Goal: Task Accomplishment & Management: Manage account settings

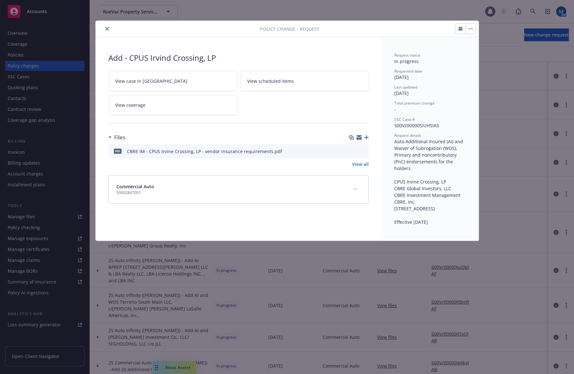
drag, startPoint x: 106, startPoint y: 31, endPoint x: 92, endPoint y: 25, distance: 15.0
click at [106, 31] on button "close" at bounding box center [107, 29] width 8 height 8
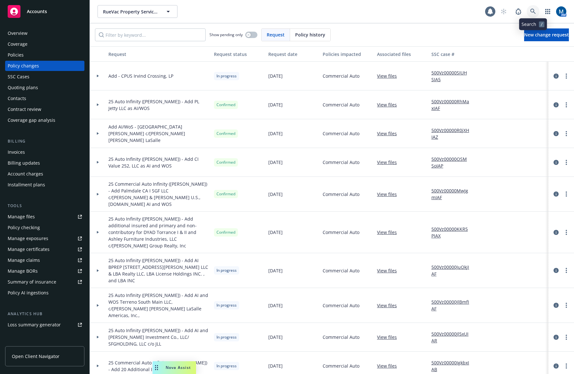
click at [528, 8] on link at bounding box center [533, 11] width 13 height 13
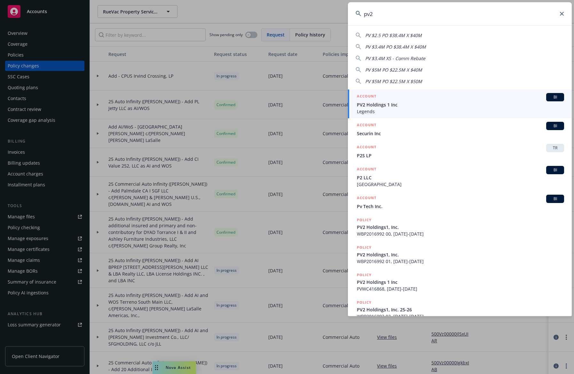
type input "pv2"
click at [417, 103] on span "PV2 Holdings 1 Inc" at bounding box center [460, 104] width 207 height 7
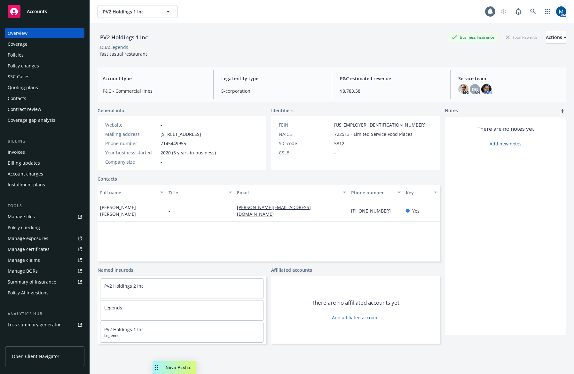
click at [37, 53] on div "Policies" at bounding box center [45, 55] width 74 height 10
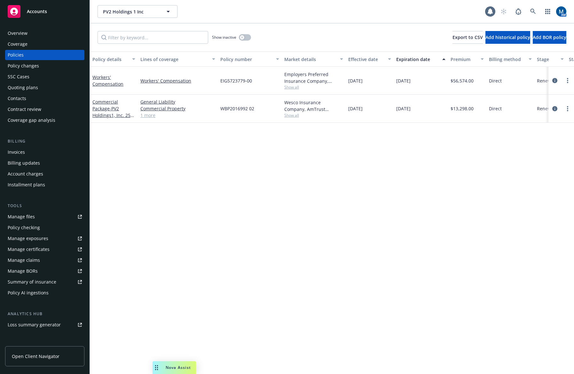
click at [455, 210] on div "Policy details Lines of coverage Policy number Market details Effective date Ex…" at bounding box center [332, 213] width 485 height 323
click at [22, 87] on div "Quoting plans" at bounding box center [23, 88] width 30 height 10
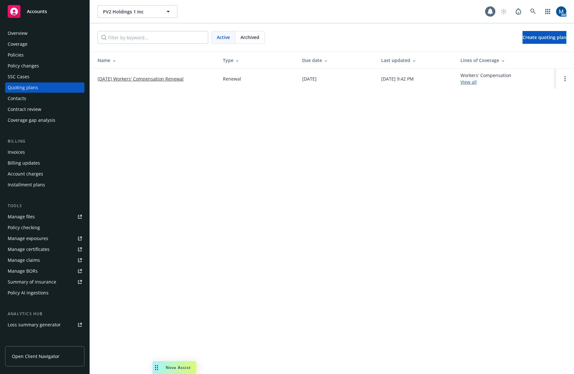
click at [121, 79] on link "10/05/25 Workers' Compensation Renewal" at bounding box center [141, 79] width 86 height 7
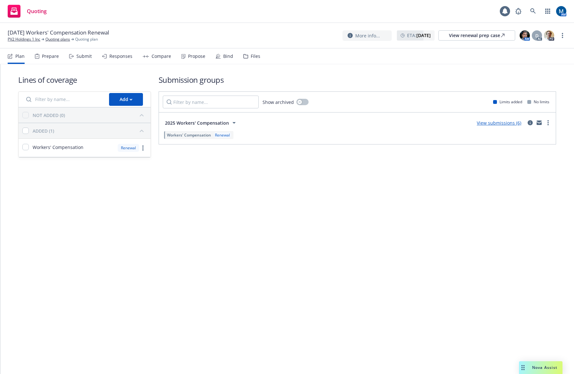
click at [126, 58] on div "Responses" at bounding box center [120, 56] width 23 height 5
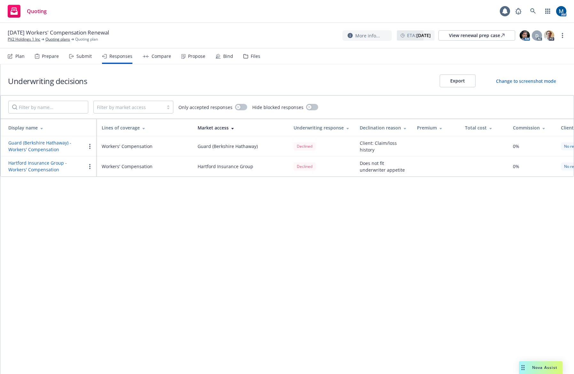
click at [82, 57] on div "Submit" at bounding box center [83, 56] width 15 height 5
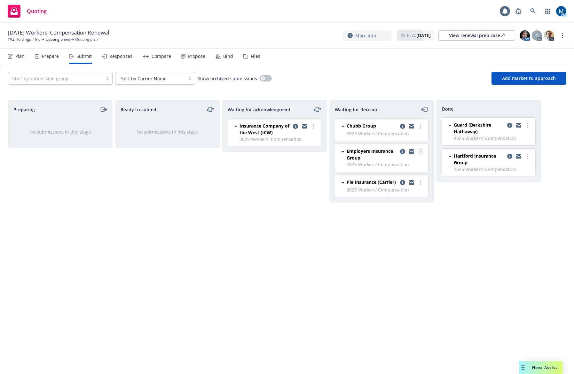
click at [421, 151] on link "more" at bounding box center [421, 152] width 8 height 8
click at [409, 188] on span "Add accepted decision" at bounding box center [392, 190] width 64 height 6
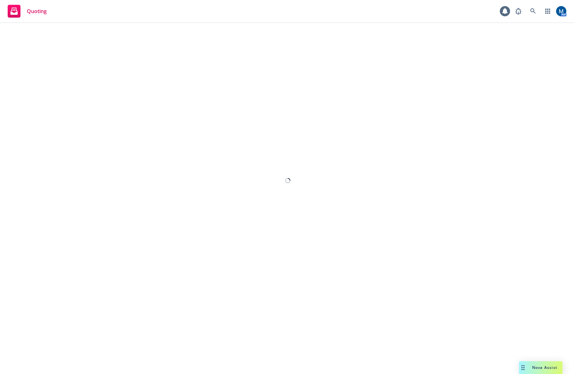
select select "12"
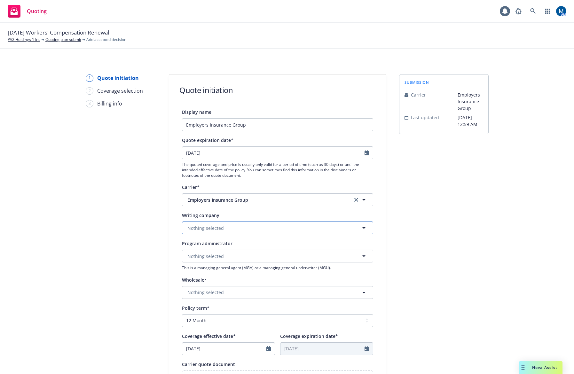
click at [250, 230] on button "Nothing selected" at bounding box center [277, 228] width 191 height 13
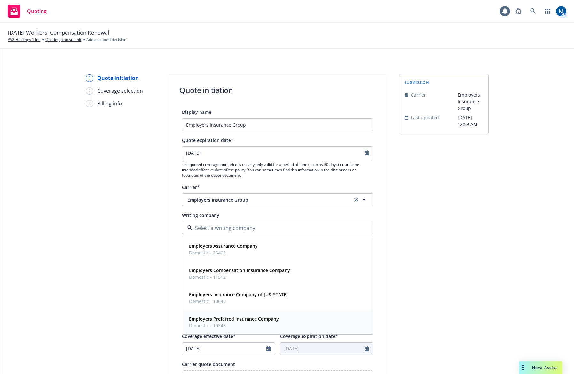
click at [276, 323] on div "Employers Preferred Insurance Company Domestic - 10346" at bounding box center [234, 323] width 94 height 16
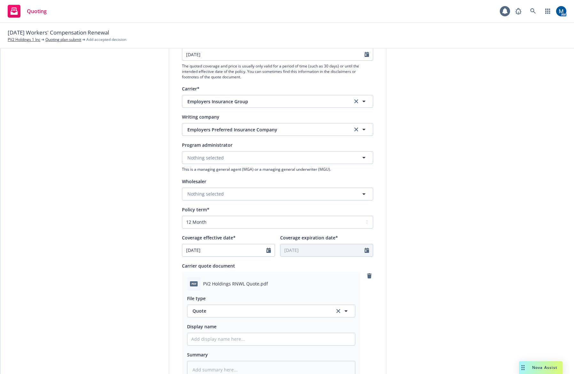
scroll to position [96, 0]
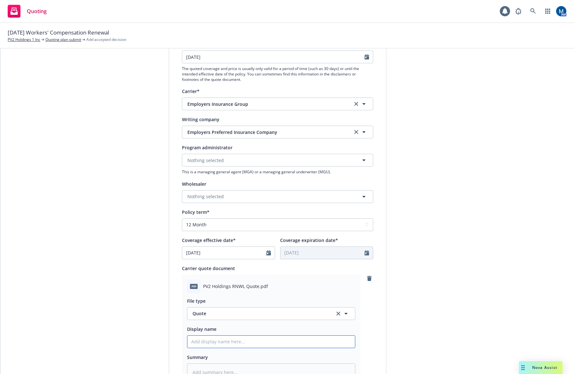
click at [226, 338] on input "Display name" at bounding box center [272, 342] width 168 height 12
type textarea "x"
type input "2"
type textarea "x"
type input "25"
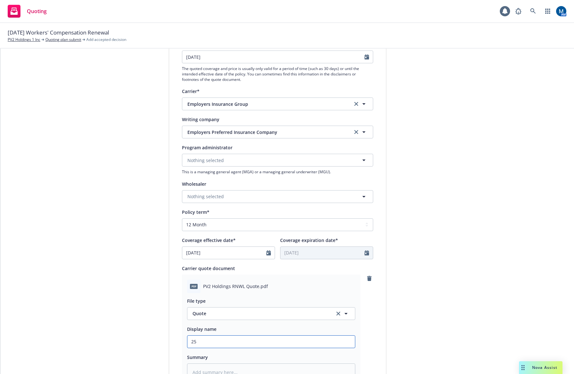
type textarea "x"
type input "25-"
type textarea "x"
type input "25-2"
type textarea "x"
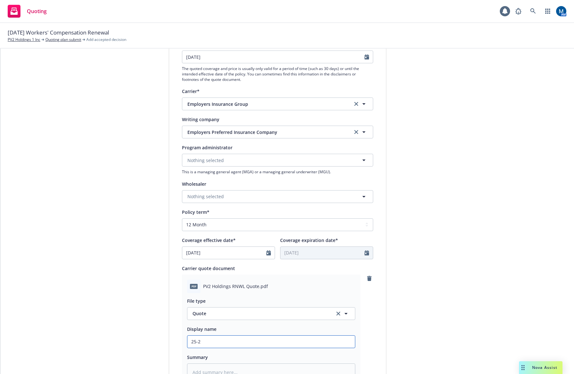
type input "25-26"
type textarea "x"
type input "25-26"
type textarea "x"
type input "25-26 W"
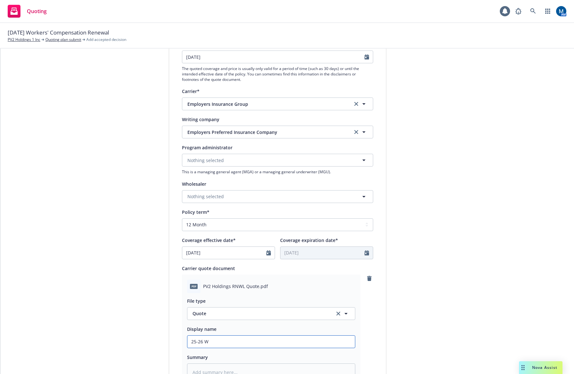
type textarea "x"
type input "25-26 WC"
type textarea "x"
type input "25-26 WC"
type textarea "x"
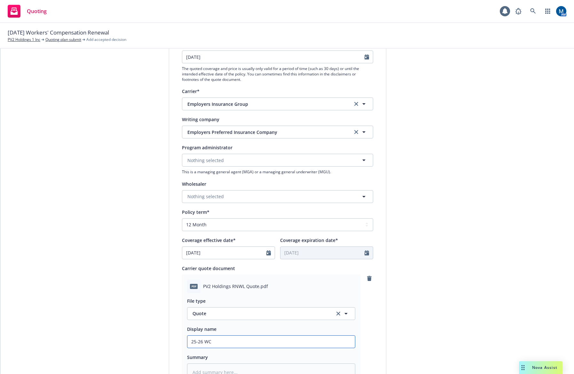
type input "25-26 WC Q"
type textarea "x"
type input "25-26 WC Qu"
type textarea "x"
type input "25-26 WC Quo"
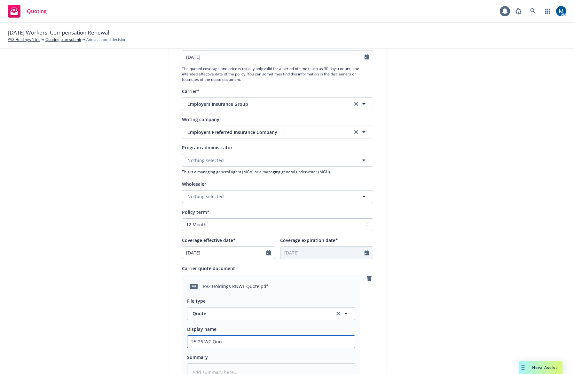
type textarea "x"
type input "25-26 WC Quot"
type textarea "x"
type input "25-26 WC Quote"
type textarea "x"
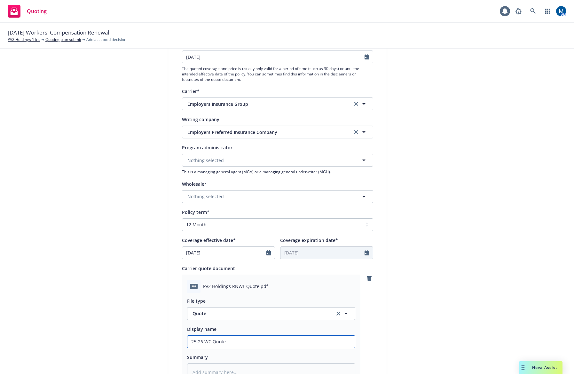
type input "25-26 WC Quote,"
type textarea "x"
type input "25-26 WC Quote,"
type textarea "x"
type input "25-26 WC Quote, P"
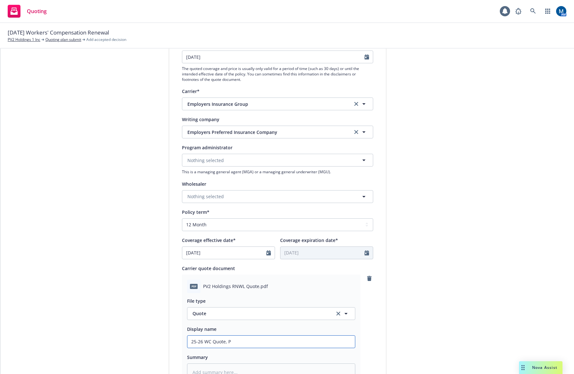
type textarea "x"
type input "25-26 WC Quote, Pr"
type textarea "x"
type input "25-26 WC Quote, Pro"
type textarea "x"
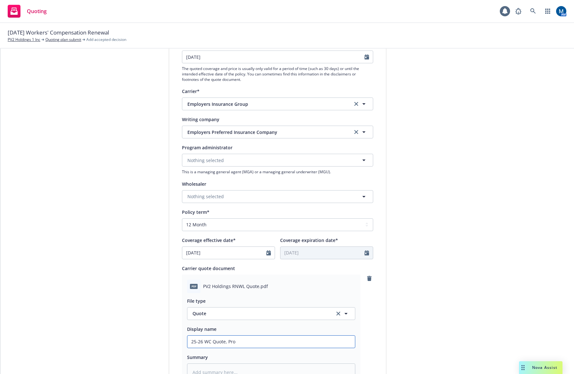
type input "25-26 WC Quote, Prop"
type textarea "x"
type input "25-26 WC Quote, Propo"
type textarea "x"
type input "25-26 WC Quote, Proposa"
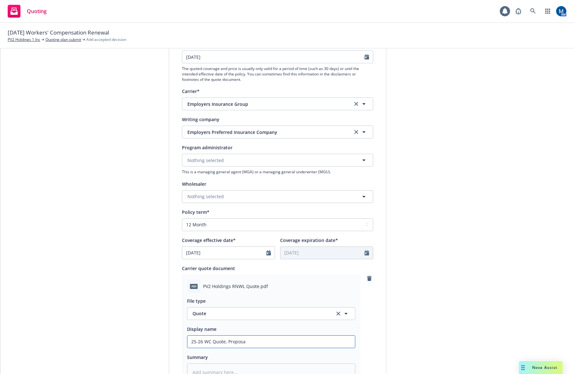
type textarea "x"
type input "25-26 WC Quote, Proposal"
type textarea "x"
type input "25-26 WC Quote, Proposal"
type textarea "x"
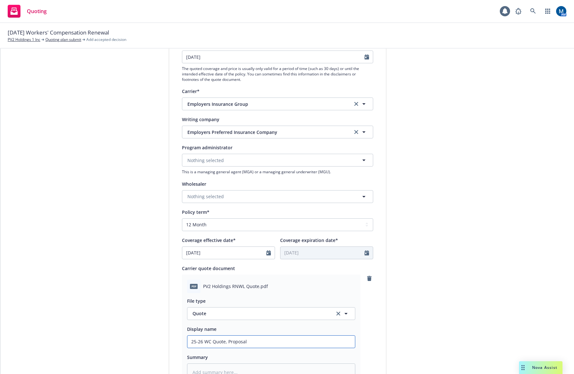
type input "25-26 WC Quote, Proposal -"
type textarea "x"
type input "25-26 WC Quote, Proposal -"
type textarea "x"
type input "25-26 WC Quote, Proposal - E"
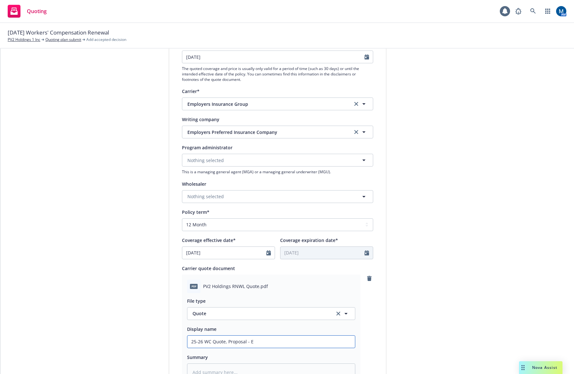
type textarea "x"
type input "25-26 WC Quote, Proposal - EM"
type textarea "x"
type input "25-26 WC Quote, Proposal - EMP"
type textarea "x"
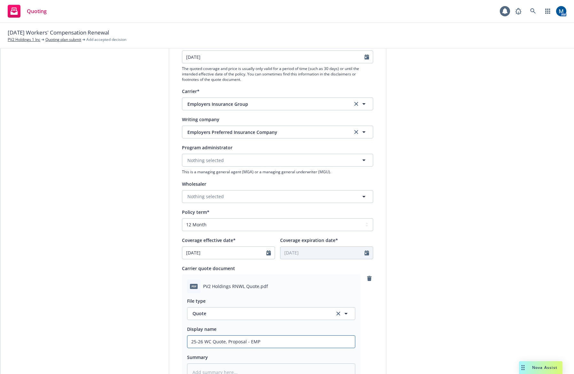
type input "25-26 WC Quote, Proposal - EMPL"
type textarea "x"
type input "25-26 WC Quote, Proposal - EMPLO"
type textarea "x"
type input "25-26 WC Quote, Proposal - EMPLOY"
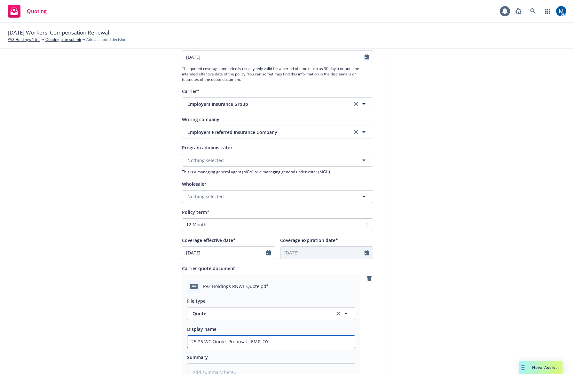
type textarea "x"
type input "25-26 WC Quote, Proposal - EMPLOYE"
type textarea "x"
type input "25-26 WC Quote, Proposal - EMPLOYER"
type textarea "x"
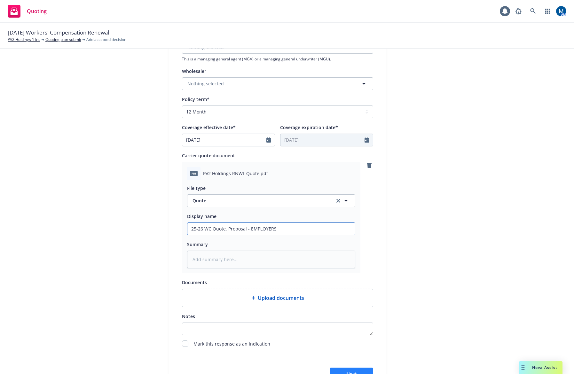
scroll to position [224, 0]
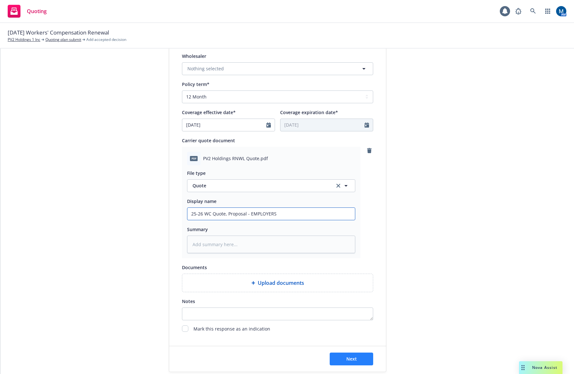
type input "25-26 WC Quote, Proposal - EMPLOYERS"
click at [363, 362] on button "Next" at bounding box center [352, 359] width 44 height 13
type textarea "x"
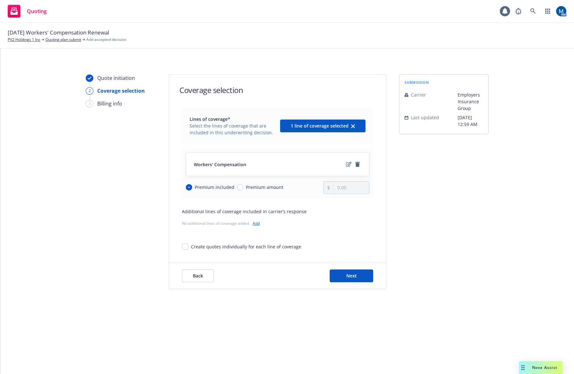
scroll to position [0, 0]
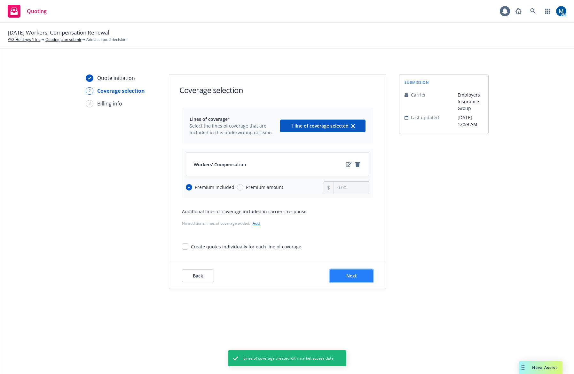
click at [360, 275] on button "Next" at bounding box center [352, 276] width 44 height 13
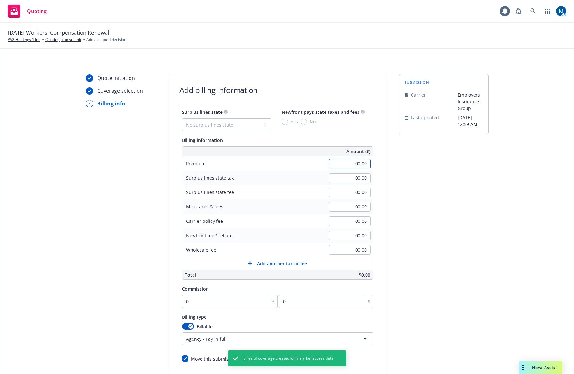
click at [349, 160] on input "00.00" at bounding box center [350, 164] width 42 height 10
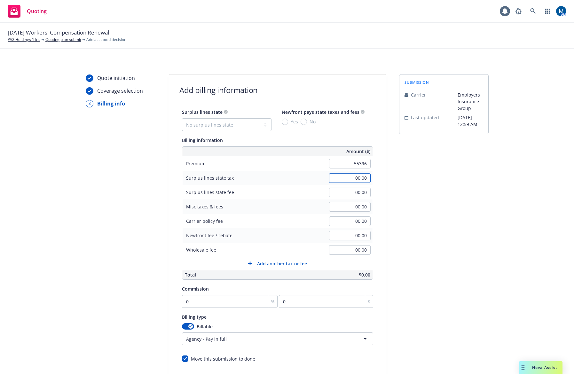
type input "55,396.00"
type input "1"
type input "553.96"
type input "10"
type input "5539.6"
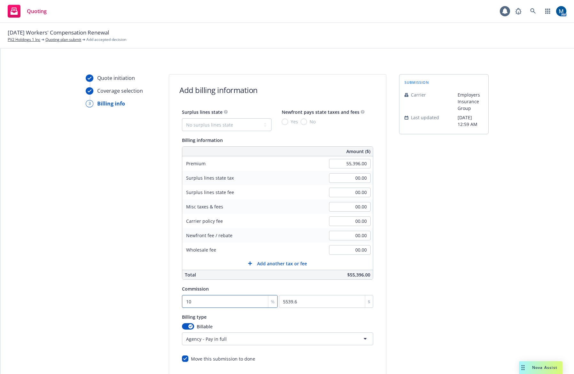
type input "10"
click at [127, 304] on div "Quote initiation Coverage selection 3 Billing info" at bounding box center [121, 237] width 70 height 327
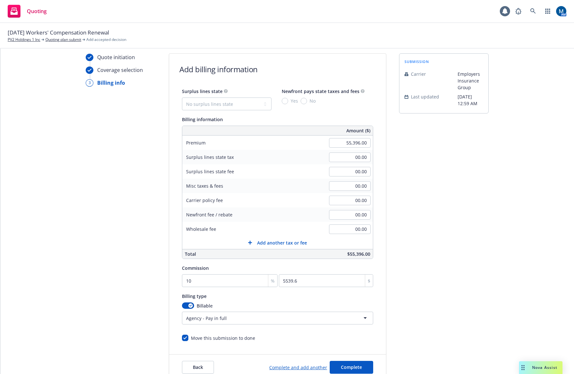
scroll to position [32, 0]
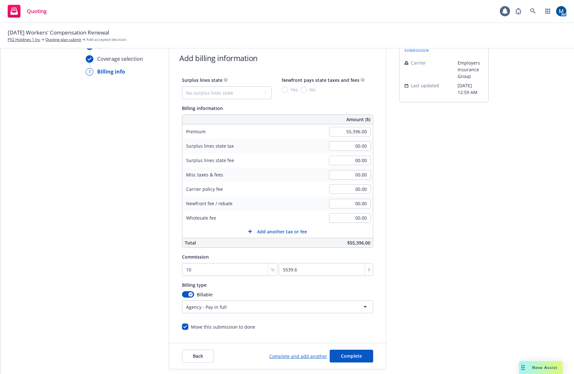
click at [236, 304] on html "Quoting 1 AM 10/05/25 Workers' Compensation Renewal PV2 Holdings 1 Inc Quoting …" at bounding box center [287, 187] width 574 height 374
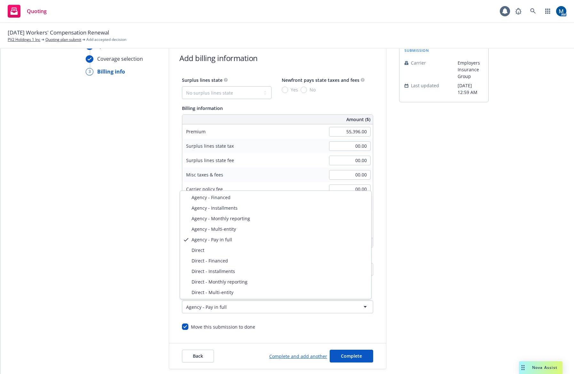
select select "DIRECT"
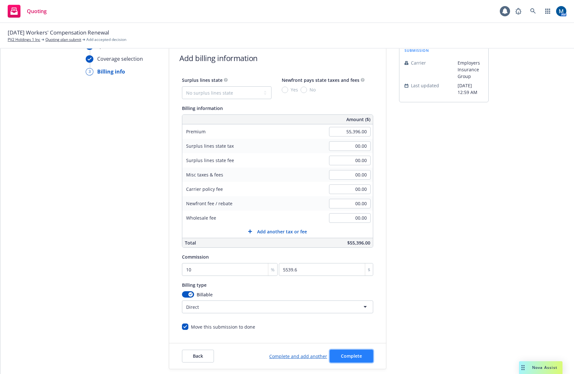
click at [353, 356] on span "Complete" at bounding box center [351, 356] width 21 height 6
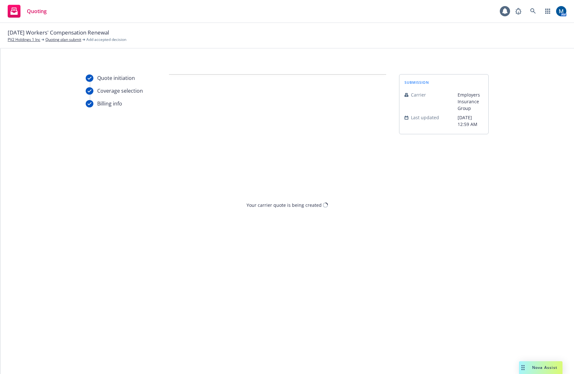
scroll to position [0, 0]
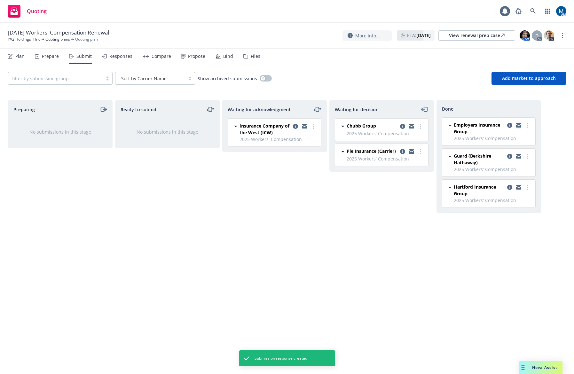
click at [519, 124] on icon "copy logging email" at bounding box center [519, 124] width 5 height 2
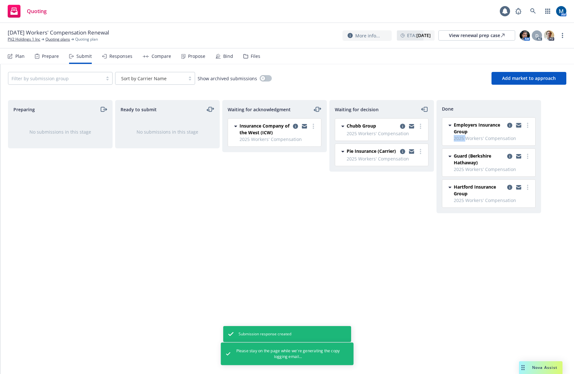
click at [519, 124] on icon "copy logging email" at bounding box center [519, 124] width 5 height 2
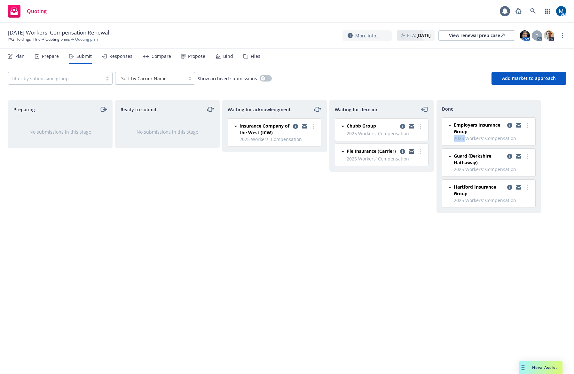
drag, startPoint x: 294, startPoint y: 280, endPoint x: 289, endPoint y: 187, distance: 93.9
click at [294, 280] on div "Waiting for acknowledgment Insurance Company of the West (ICW) 2025 Workers' Co…" at bounding box center [274, 230] width 105 height 261
click at [533, 10] on icon at bounding box center [534, 11] width 6 height 6
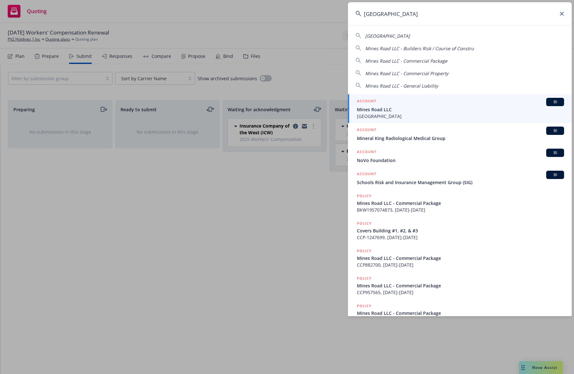
type input "mines road"
click at [388, 98] on div "ACCOUNT BI" at bounding box center [460, 102] width 207 height 8
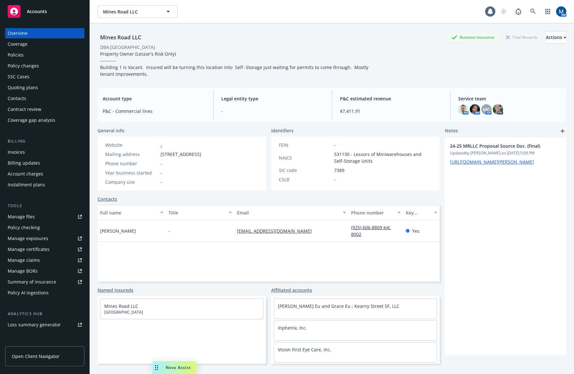
click at [41, 83] on div "Quoting plans" at bounding box center [45, 88] width 74 height 10
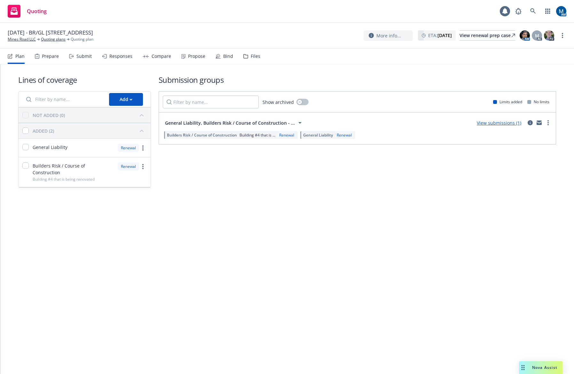
click at [80, 60] on div "Submit" at bounding box center [80, 56] width 23 height 15
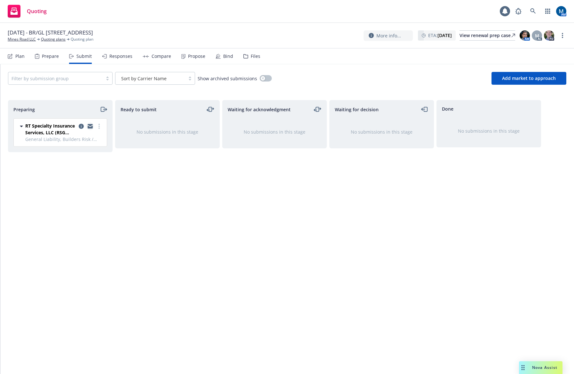
click at [91, 126] on icon "copy logging email" at bounding box center [90, 125] width 5 height 2
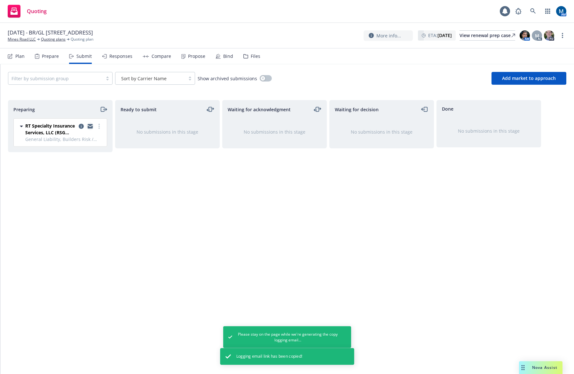
click at [91, 128] on icon "copy logging email" at bounding box center [90, 127] width 5 height 3
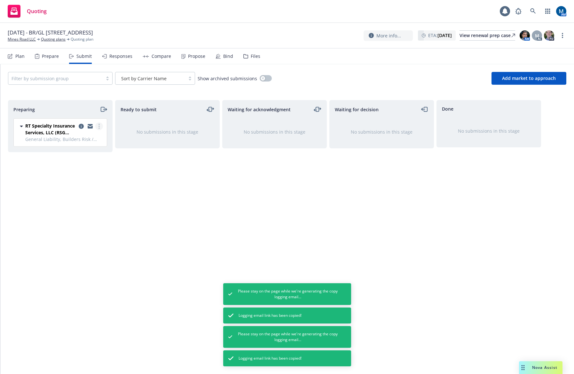
click at [101, 127] on link "more" at bounding box center [99, 127] width 8 height 8
click at [95, 140] on span "Complete preparation" at bounding box center [70, 139] width 63 height 6
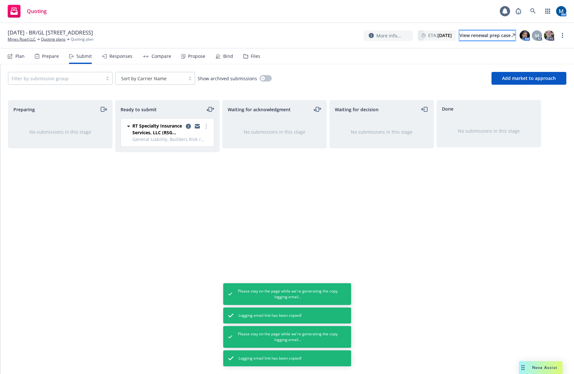
click at [485, 33] on div "View renewal prep case" at bounding box center [488, 36] width 56 height 10
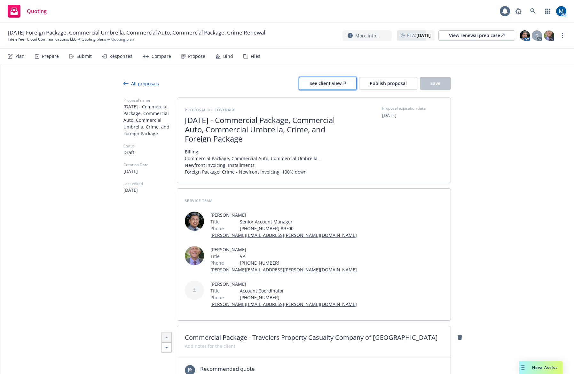
click at [330, 85] on div "See client view" at bounding box center [328, 83] width 36 height 12
type textarea "x"
click at [56, 40] on link "IntelePeer Cloud Communications, LLC" at bounding box center [42, 39] width 69 height 6
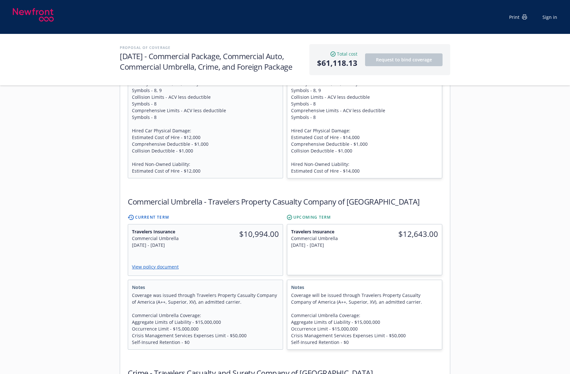
scroll to position [736, 0]
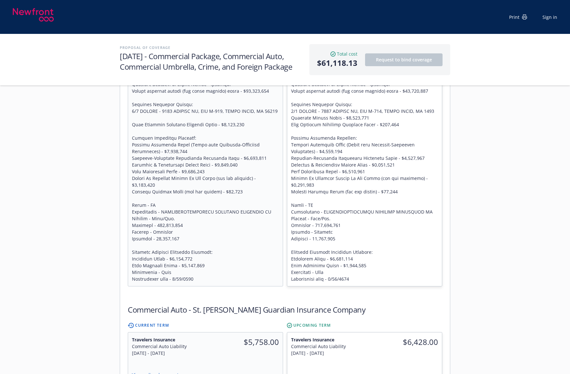
scroll to position [352, 0]
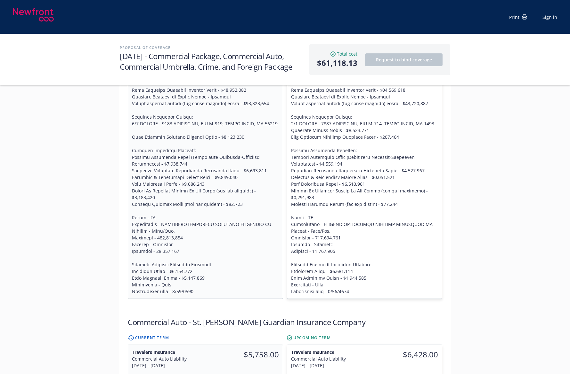
scroll to position [416, 0]
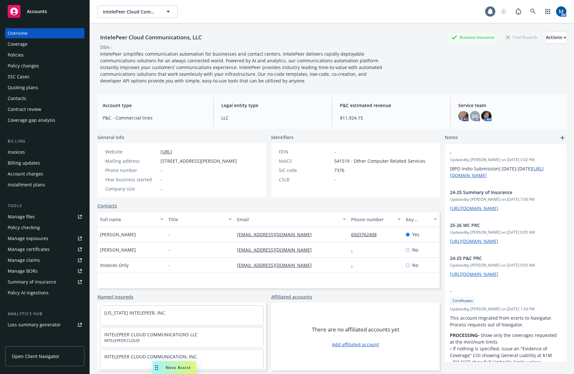
click at [52, 58] on div "Policies" at bounding box center [45, 55] width 74 height 10
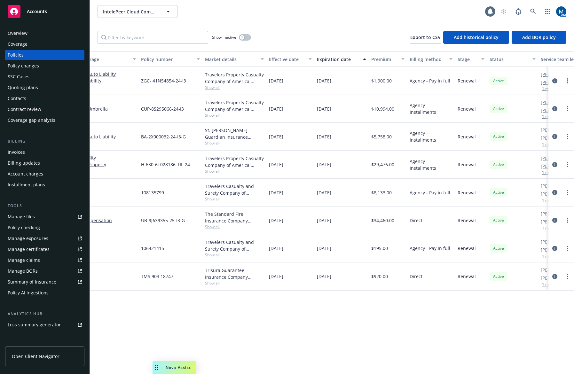
drag, startPoint x: 310, startPoint y: 325, endPoint x: 328, endPoint y: 327, distance: 18.0
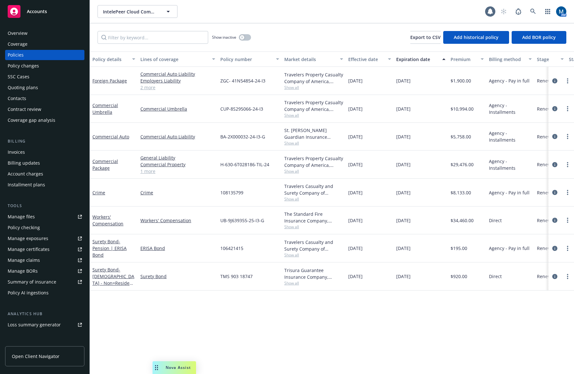
drag, startPoint x: 433, startPoint y: 330, endPoint x: 356, endPoint y: 331, distance: 77.1
click at [475, 318] on div "Policy details Lines of coverage Policy number Market details Effective date Ex…" at bounding box center [332, 213] width 485 height 323
click at [42, 90] on div "Quoting plans" at bounding box center [45, 88] width 74 height 10
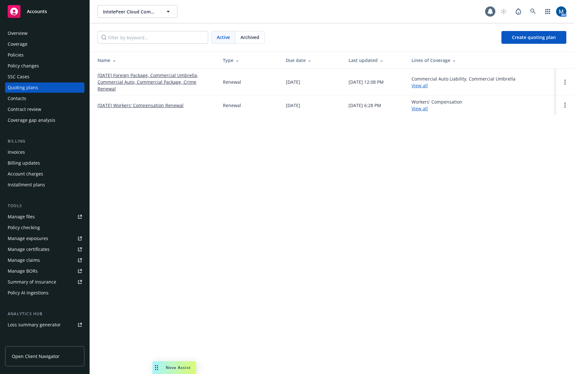
click at [286, 171] on div "IntelePeer Cloud Communications, LLC IntelePeer Cloud Communications, LLC AM Ac…" at bounding box center [332, 187] width 485 height 374
click at [40, 58] on div "Policies" at bounding box center [45, 55] width 74 height 10
